Goal: Transaction & Acquisition: Download file/media

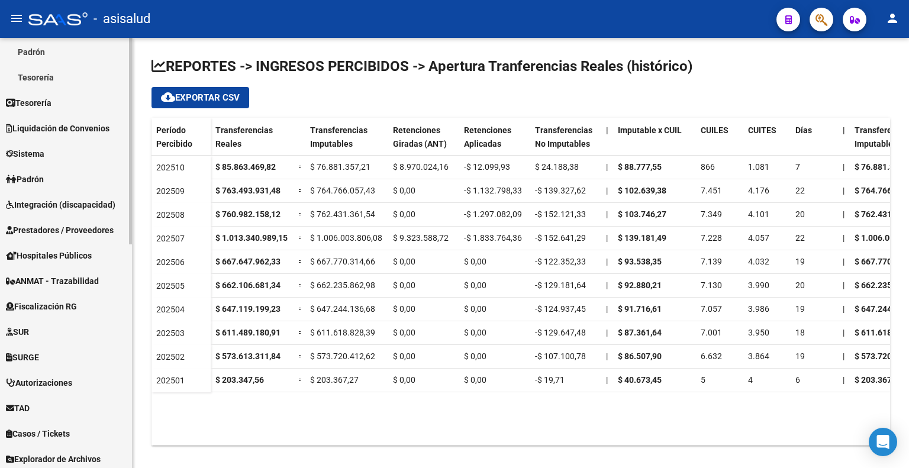
scroll to position [466, 0]
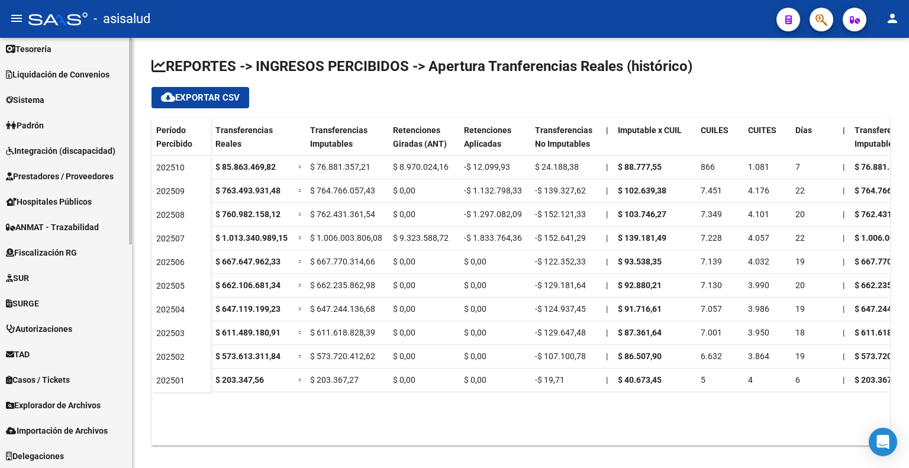
click at [49, 359] on link "TAD" at bounding box center [66, 353] width 132 height 25
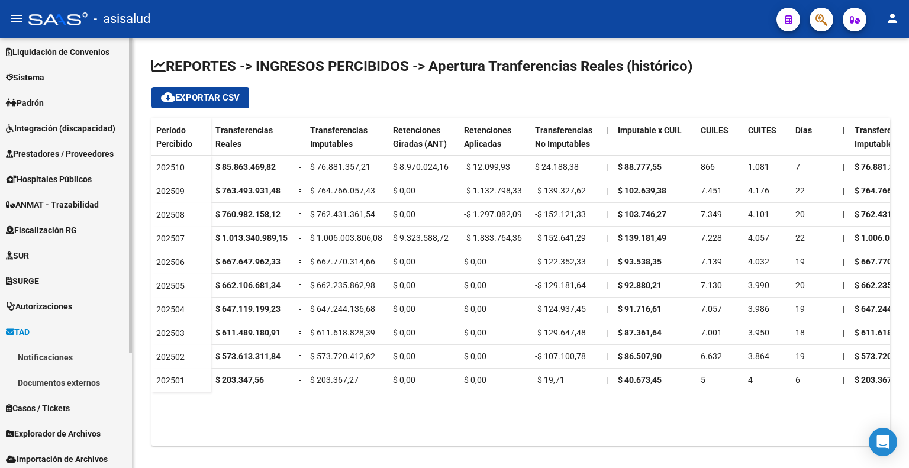
scroll to position [83, 0]
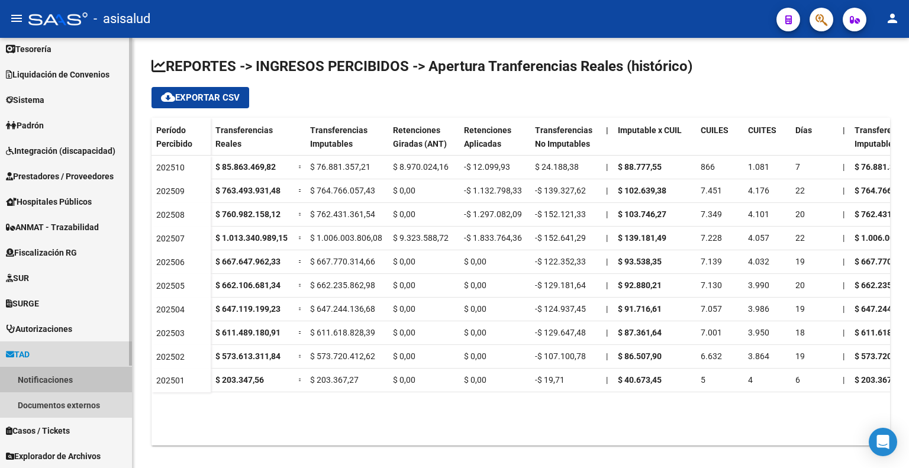
click at [47, 383] on link "Notificaciones" at bounding box center [66, 379] width 132 height 25
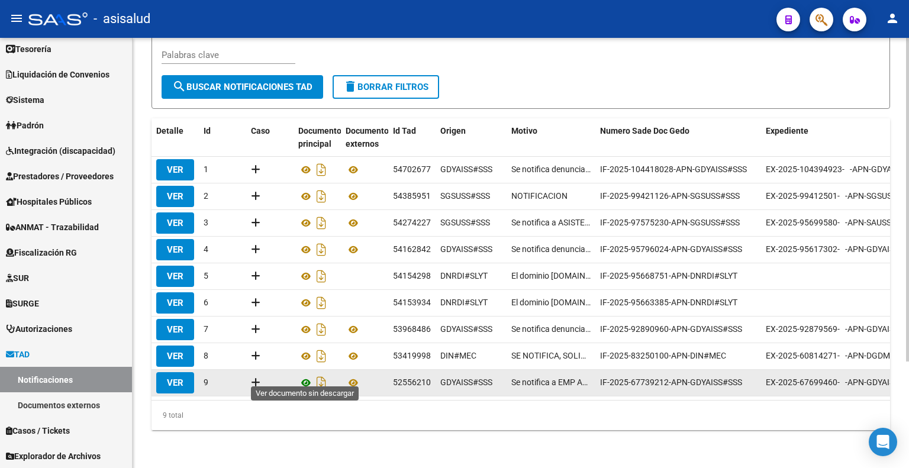
click at [304, 376] on icon at bounding box center [305, 383] width 15 height 14
click at [348, 376] on icon at bounding box center [353, 383] width 15 height 14
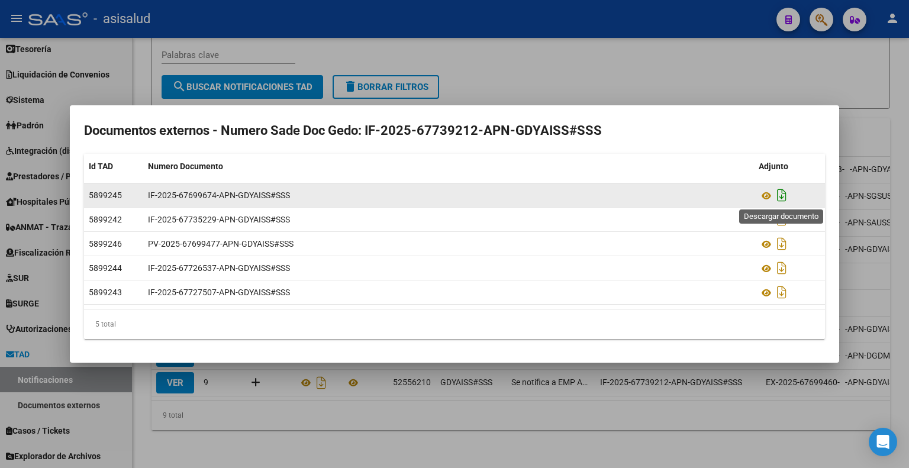
click at [779, 195] on icon "Descargar documento" at bounding box center [781, 195] width 15 height 19
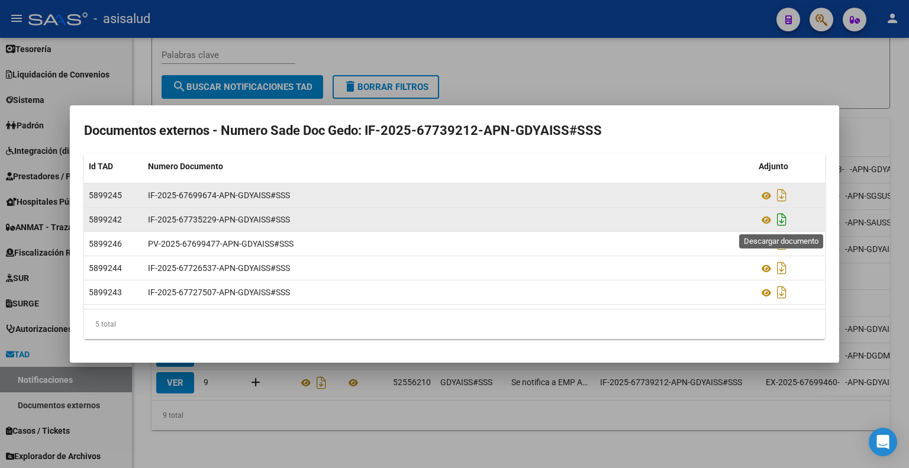
click at [782, 221] on icon "Descargar documento" at bounding box center [781, 219] width 15 height 19
click at [871, 92] on div at bounding box center [454, 234] width 909 height 468
